Goal: Check status: Check status

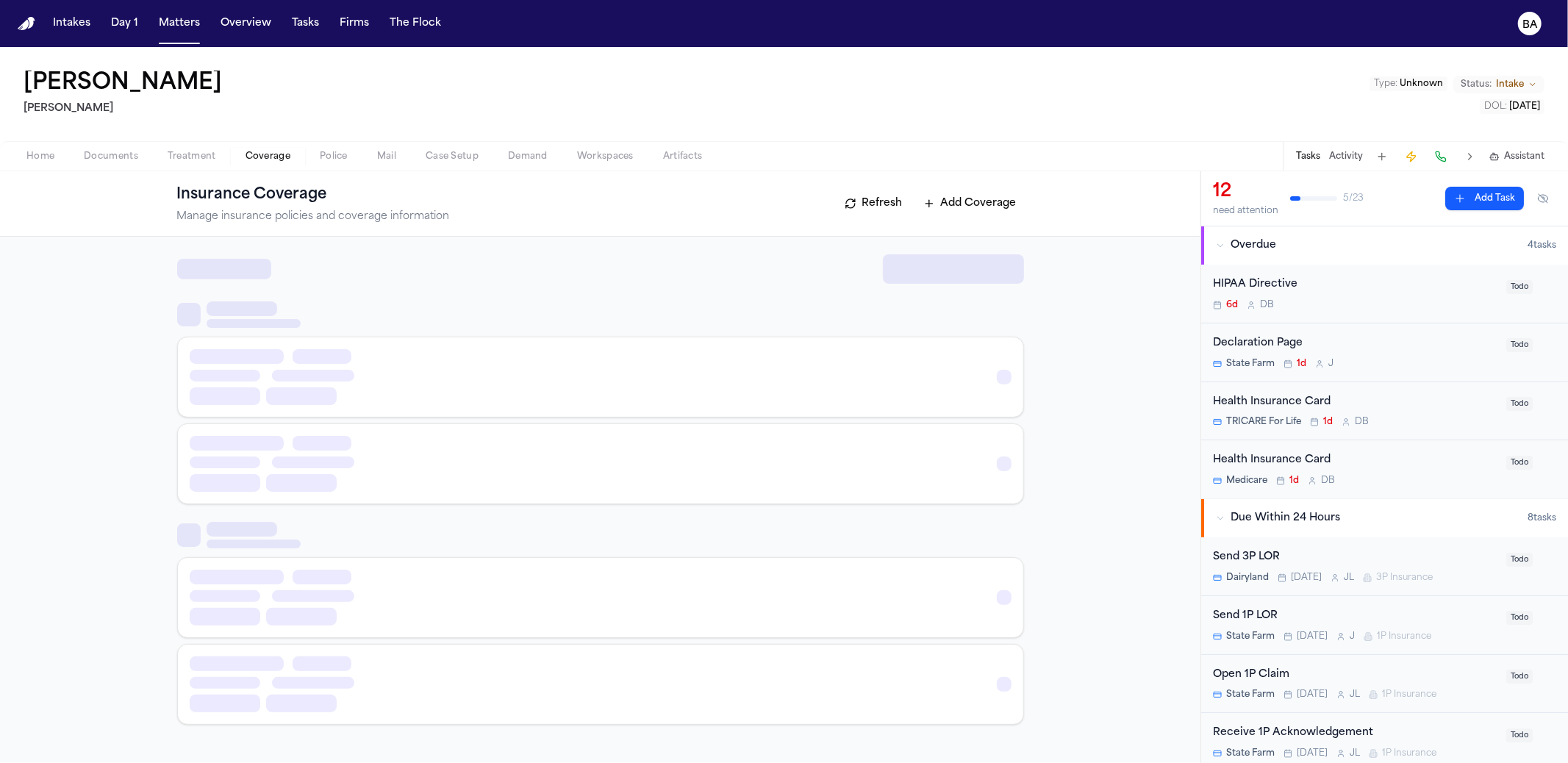
click at [276, 157] on span "Coverage" at bounding box center [267, 157] width 45 height 11
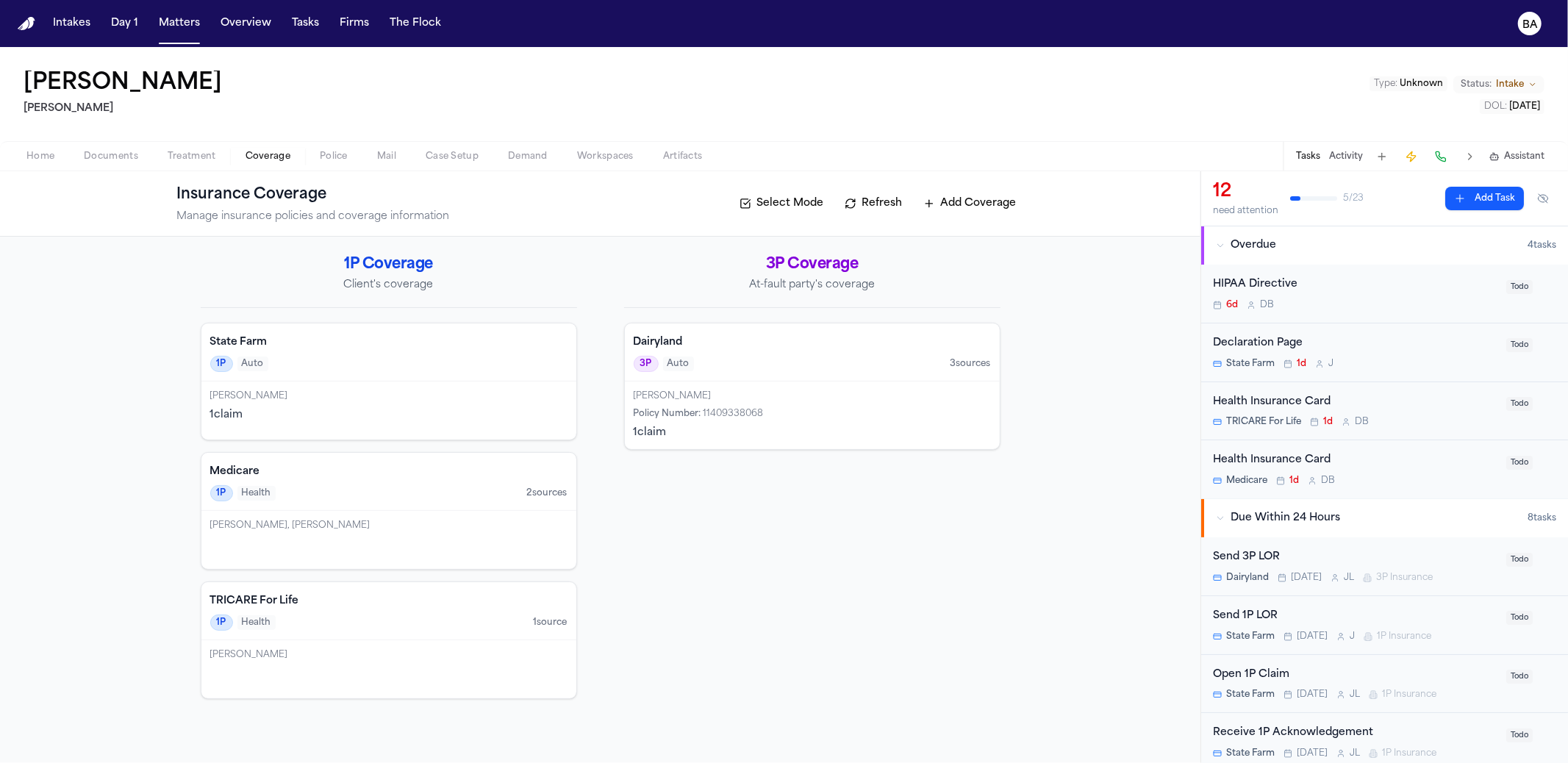
click at [435, 365] on div "1P Auto" at bounding box center [389, 364] width 358 height 16
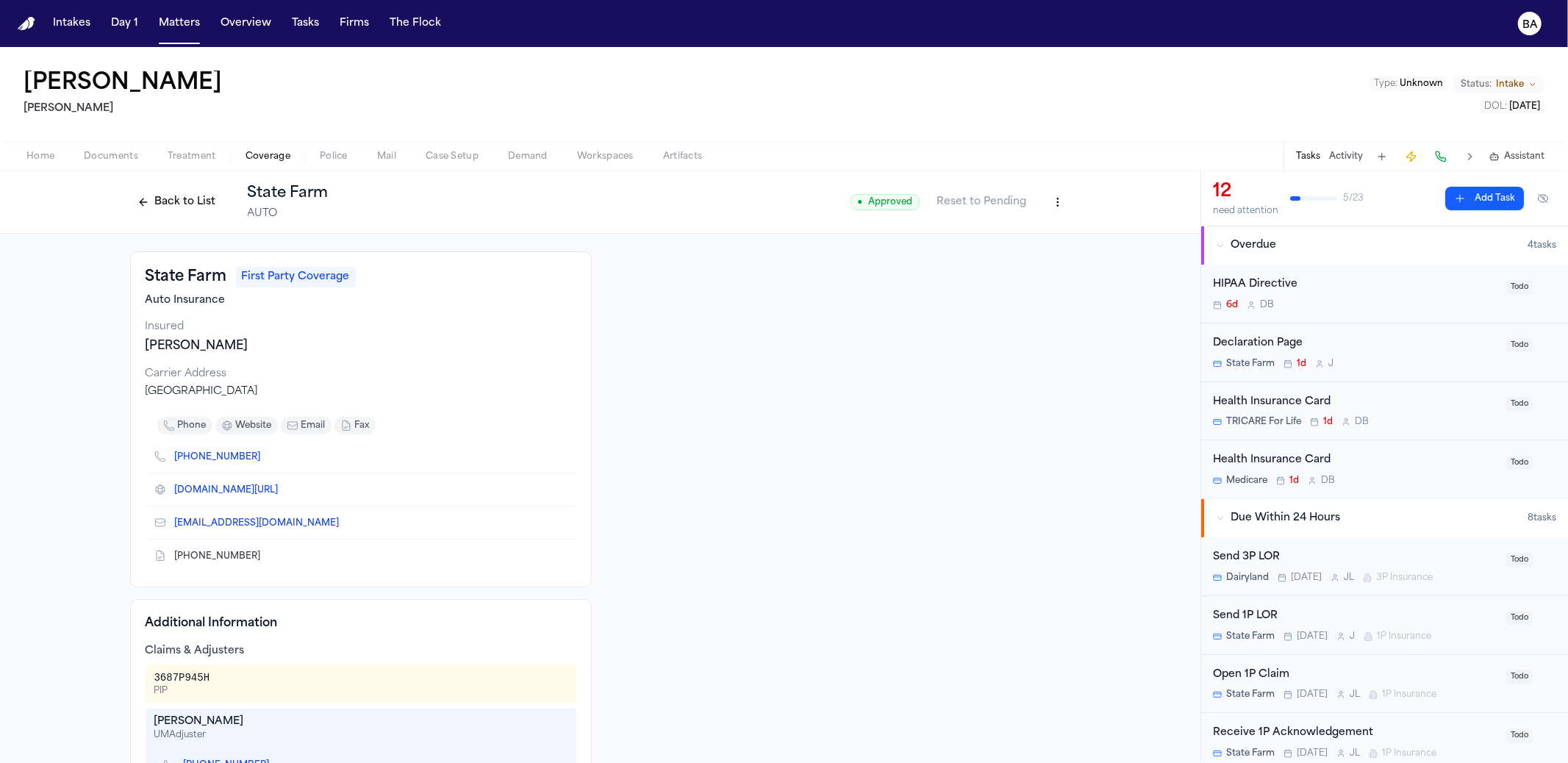
scroll to position [166, 0]
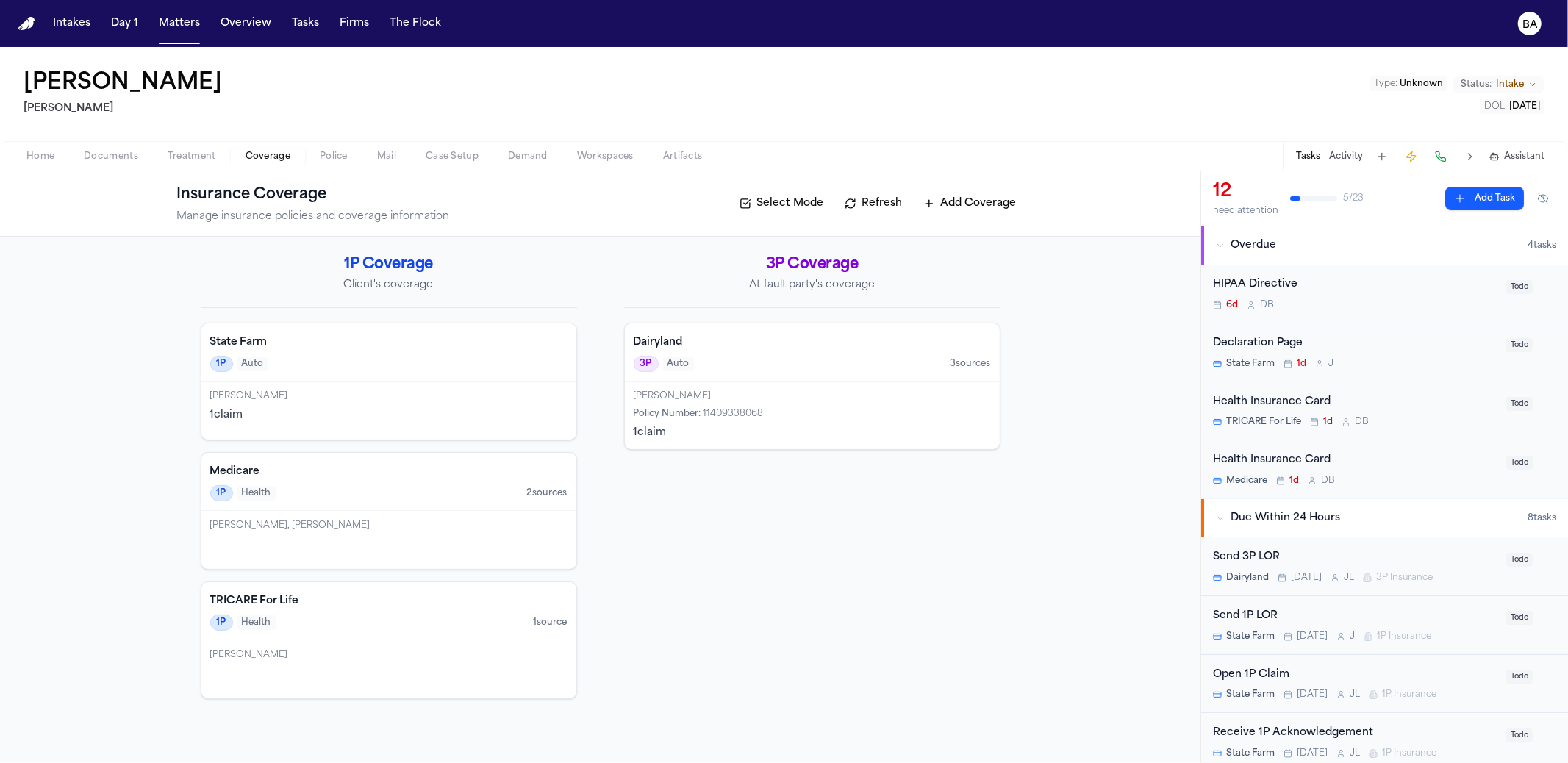
click at [344, 605] on h4 "TRICARE For Life" at bounding box center [389, 601] width 358 height 15
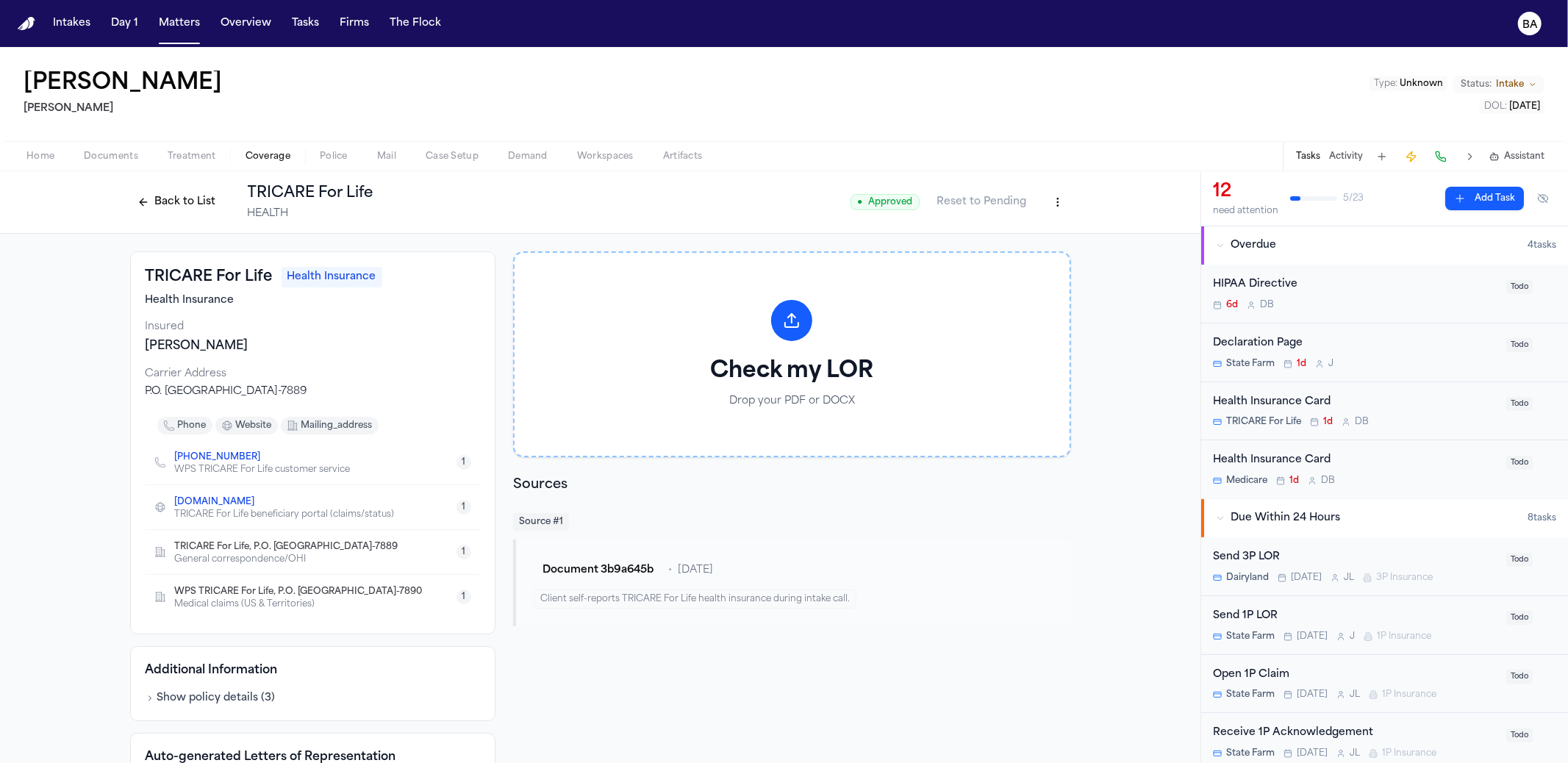
click at [1116, 102] on div "[PERSON_NAME] [PERSON_NAME] Type : Unknown Status: Intake DOL : [DATE]" at bounding box center [784, 93] width 1568 height 94
